Goal: Task Accomplishment & Management: Manage account settings

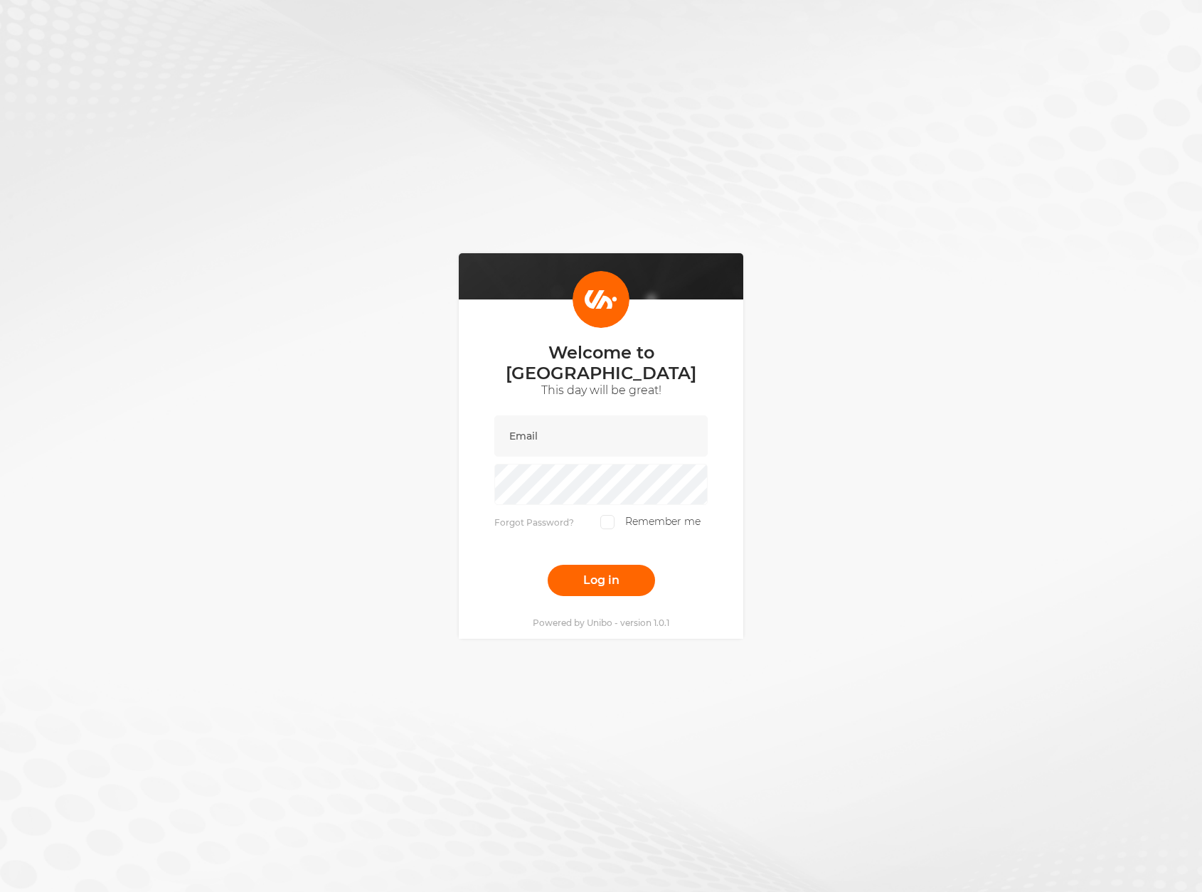
click at [535, 498] on form "Forgot Password? Remember me Log in" at bounding box center [600, 505] width 213 height 181
click at [533, 517] on link "Forgot Password?" at bounding box center [534, 522] width 80 height 11
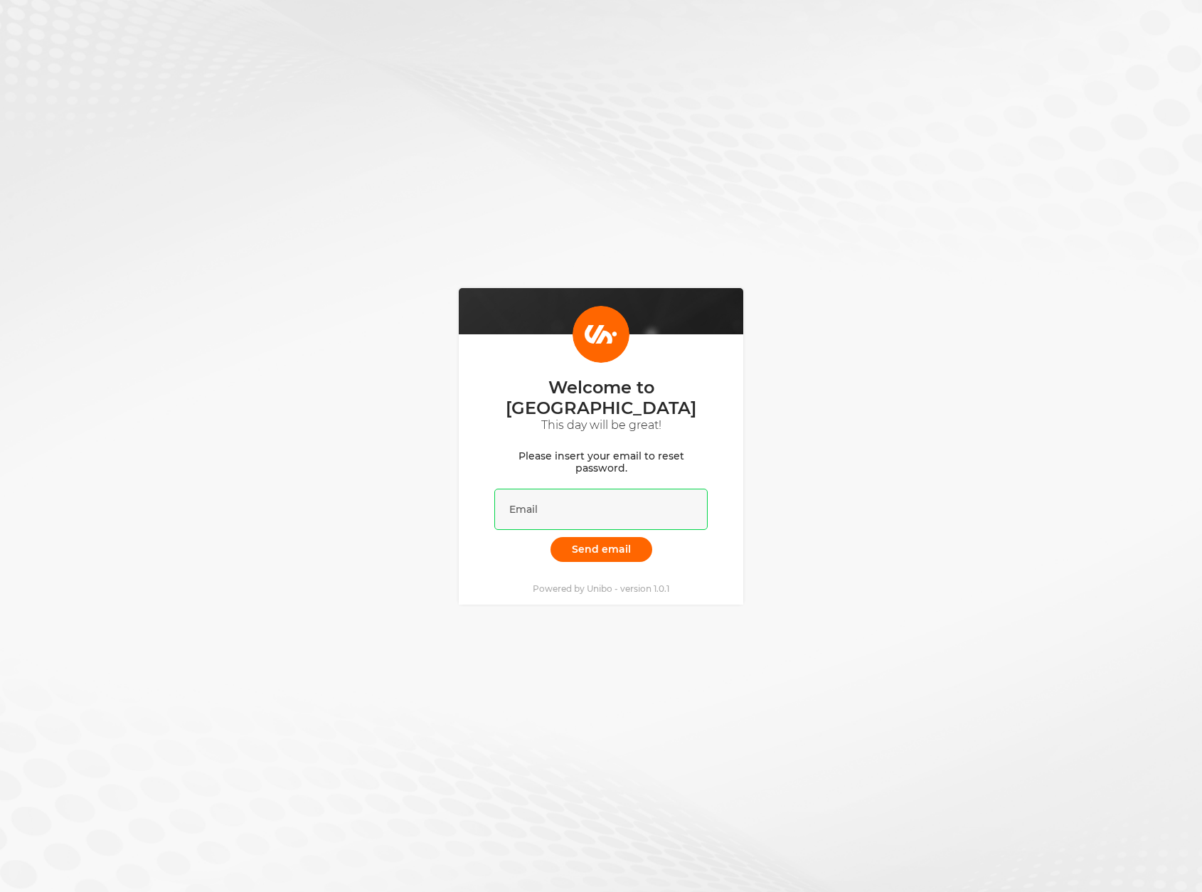
click at [590, 489] on input "email" at bounding box center [600, 509] width 213 height 41
type input "magnus@unibo.com"
click at [550, 537] on button "Send email" at bounding box center [601, 549] width 102 height 25
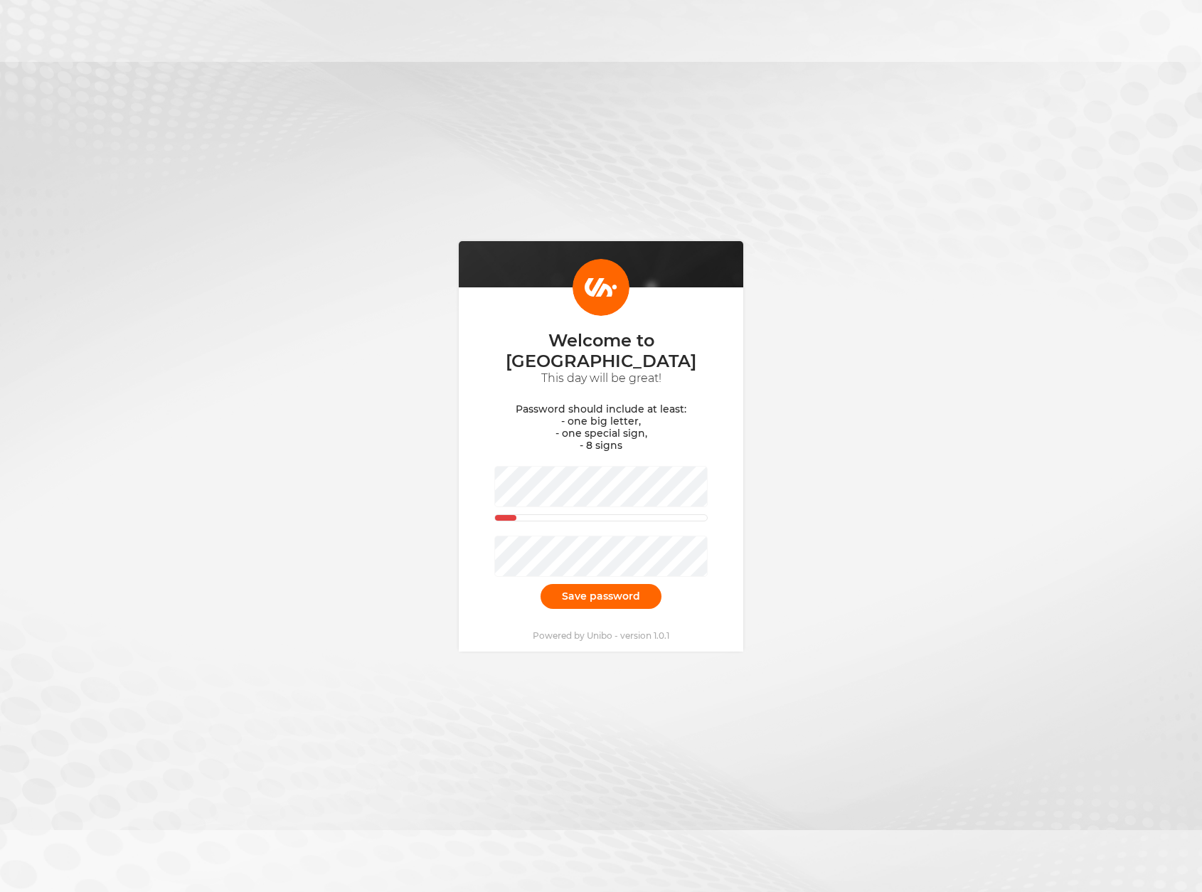
click at [206, 255] on div "Welcome to [GEOGRAPHIC_DATA] This day will be great! Password should include at…" at bounding box center [601, 446] width 1202 height 892
click at [897, 259] on div "Welcome to [GEOGRAPHIC_DATA] This day will be great! Password should include at…" at bounding box center [601, 446] width 1202 height 892
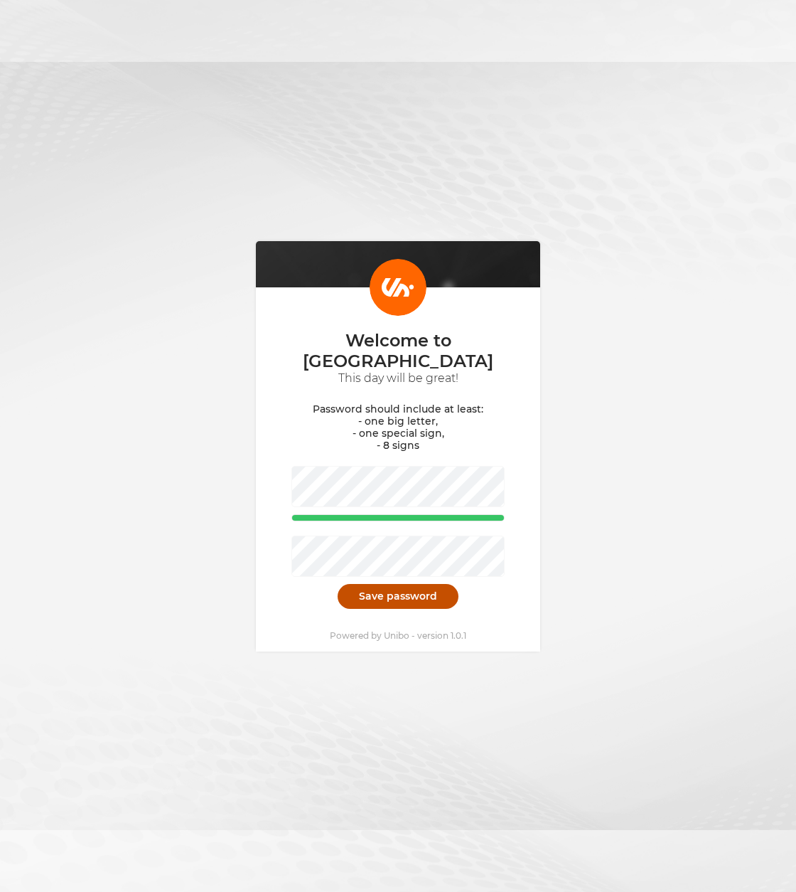
click at [419, 584] on button "Save password" at bounding box center [398, 596] width 121 height 25
click at [405, 588] on button "Save password" at bounding box center [398, 596] width 121 height 25
